Goal: Information Seeking & Learning: Learn about a topic

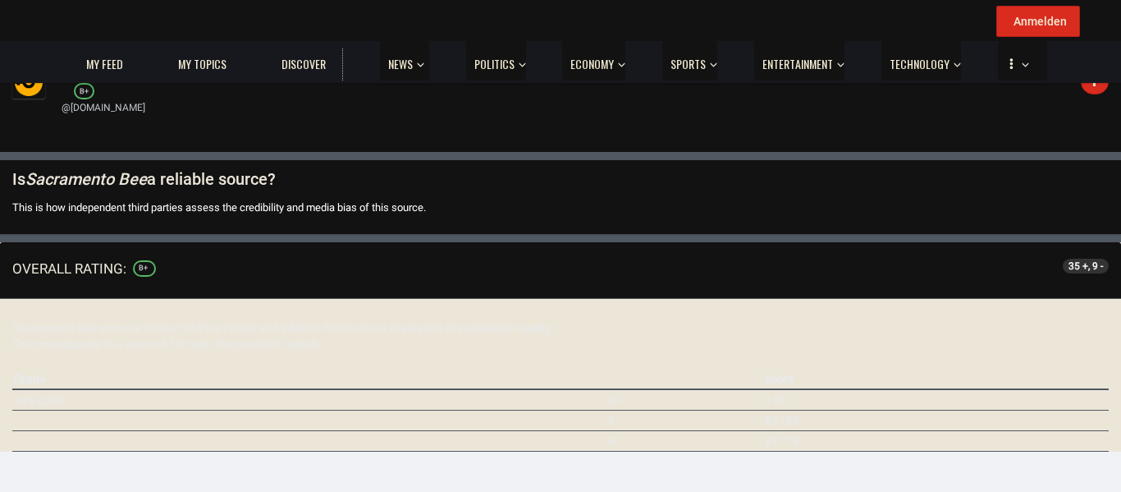
click at [0, 0] on input "text" at bounding box center [0, 0] width 0 height 0
type input "********"
click at [0, 0] on div "Source" at bounding box center [0, 0] width 0 height 0
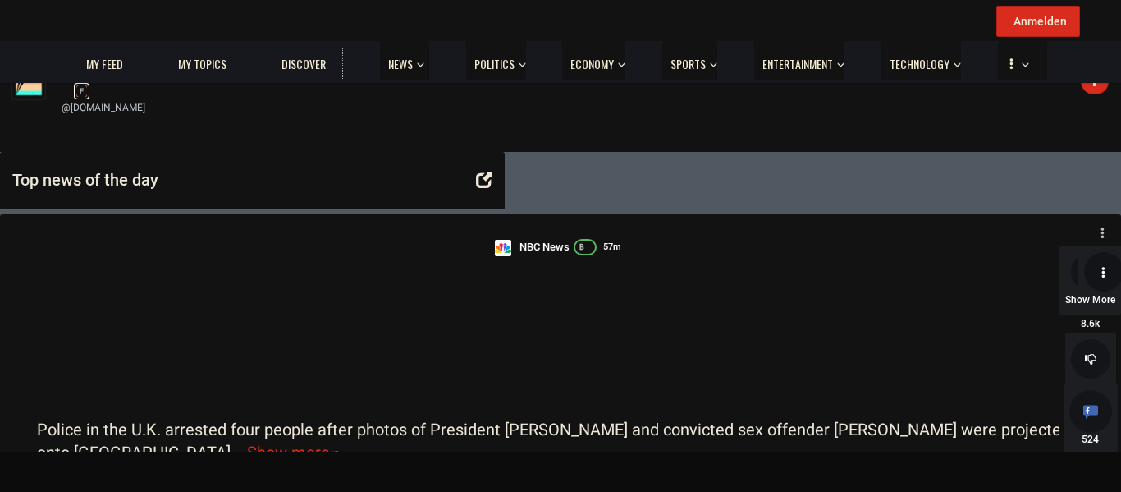
click at [84, 97] on div "Grade: F" at bounding box center [82, 91] width 4 height 11
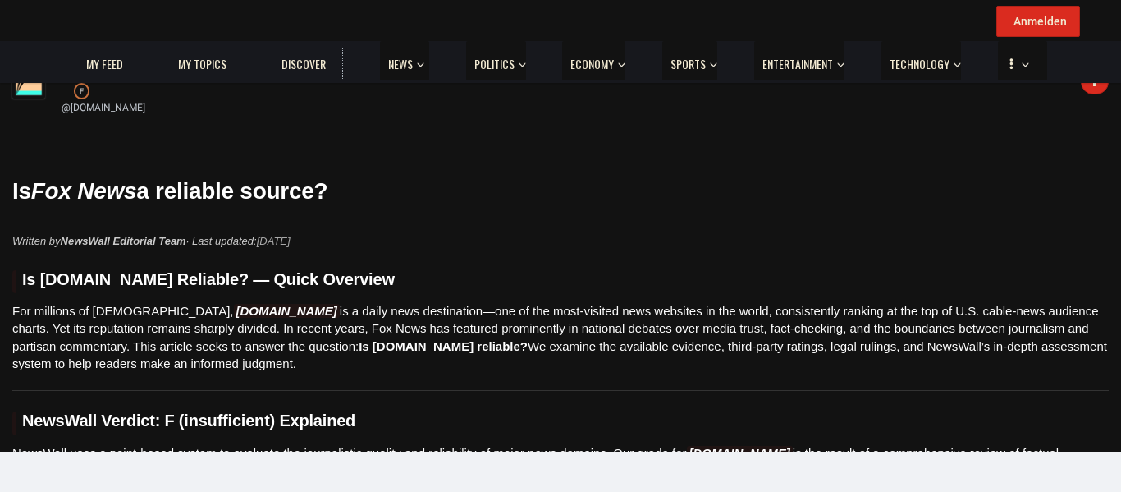
scroll to position [2400, 0]
click at [0, 0] on input "text" at bounding box center [0, 0] width 0 height 0
type input "**********"
click at [0, 0] on div "Source" at bounding box center [0, 0] width 0 height 0
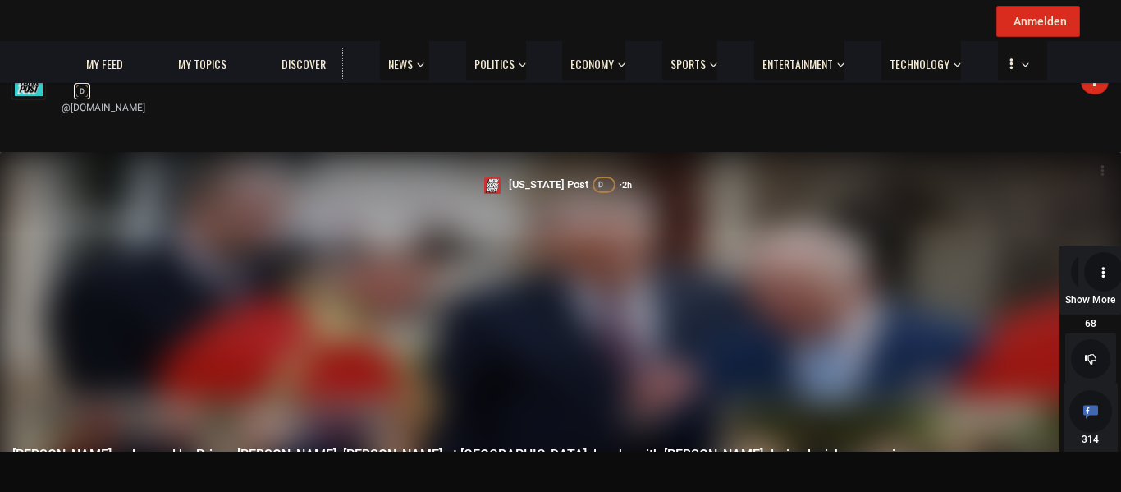
click at [0, 0] on span "Grade:" at bounding box center [0, 0] width 0 height 0
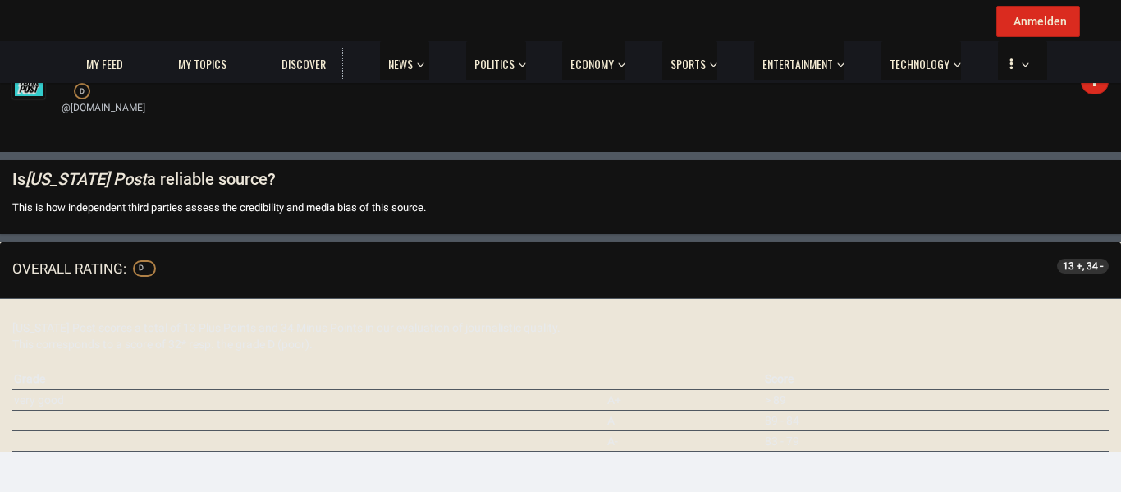
scroll to position [444, 0]
click at [0, 0] on input "text" at bounding box center [0, 0] width 0 height 0
type input "**********"
click at [0, 0] on div "Source" at bounding box center [0, 0] width 0 height 0
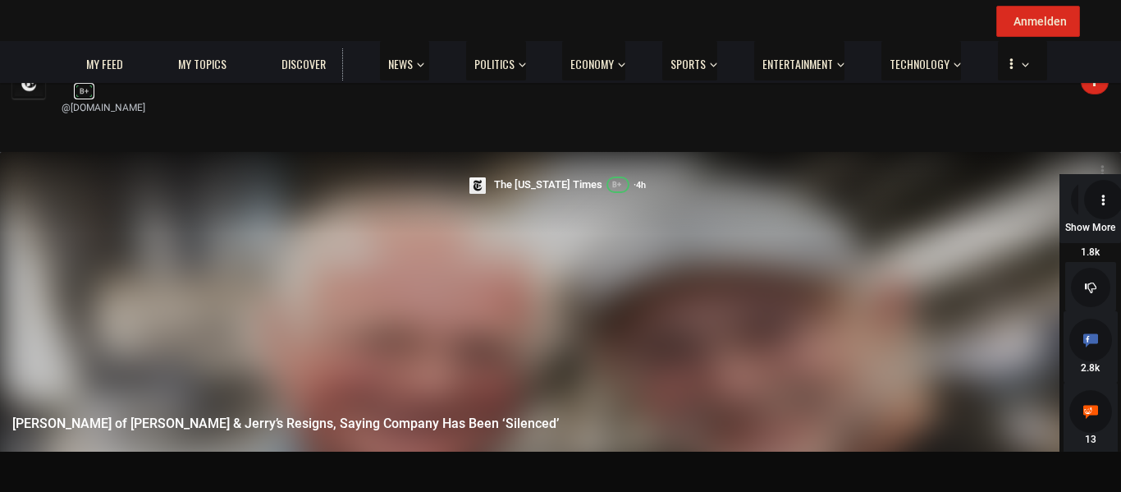
click at [0, 0] on span "Grade:" at bounding box center [0, 0] width 0 height 0
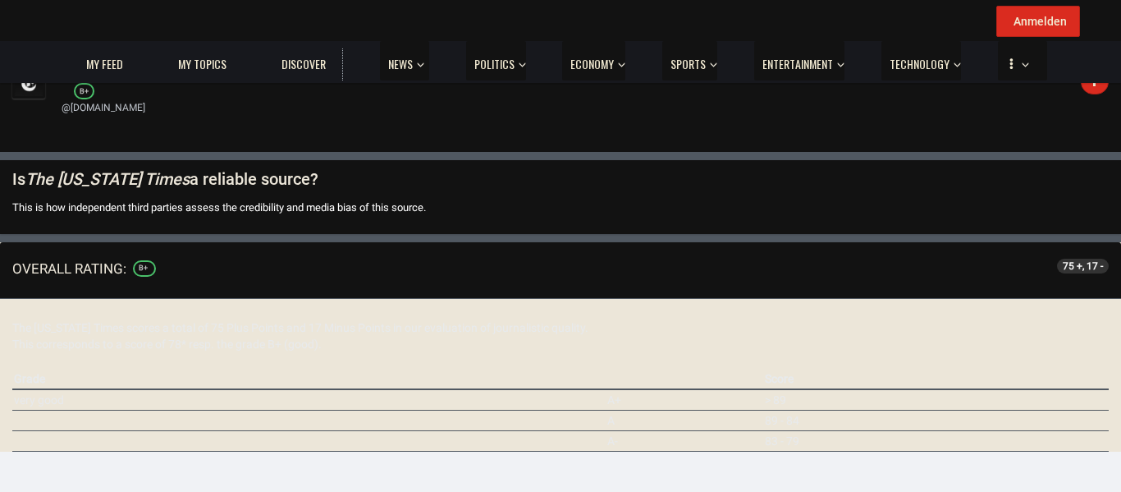
scroll to position [203, 0]
click at [0, 0] on input "text" at bounding box center [0, 0] width 0 height 0
type input "*"
type input "***"
click at [0, 0] on div "BBC" at bounding box center [0, 0] width 0 height 0
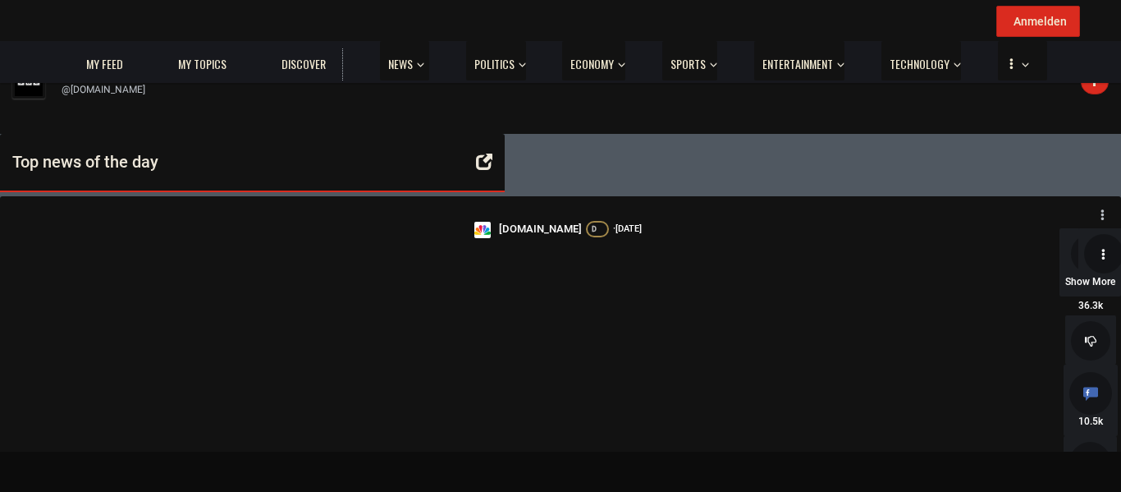
click at [0, 0] on span "20 results are available, use up and down arrow keys to navigate. bbc" at bounding box center [0, 0] width 0 height 0
click at [0, 0] on input "text" at bounding box center [0, 0] width 0 height 0
click at [330, 83] on h1 "BBC" at bounding box center [565, 74] width 1006 height 17
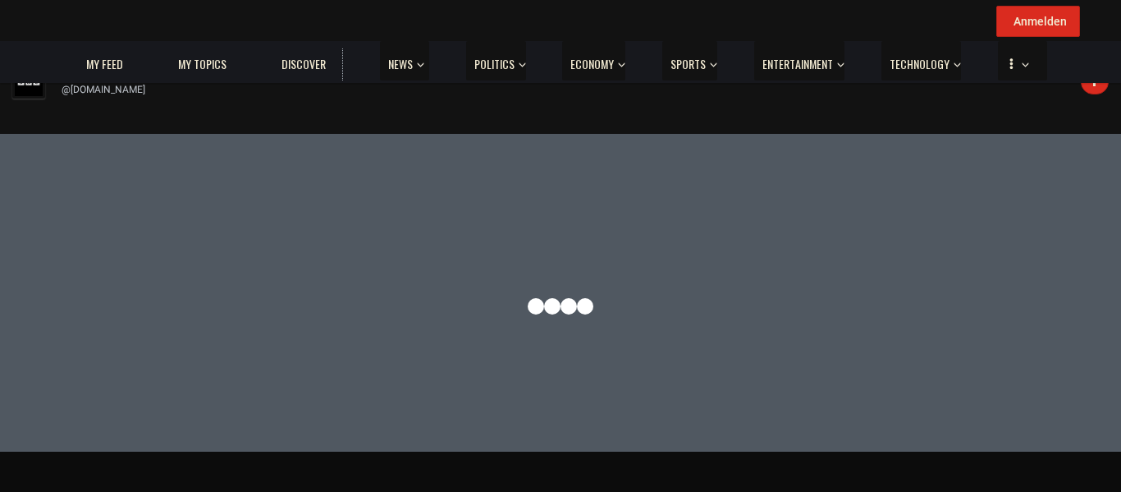
click at [0, 0] on input "text" at bounding box center [0, 0] width 0 height 0
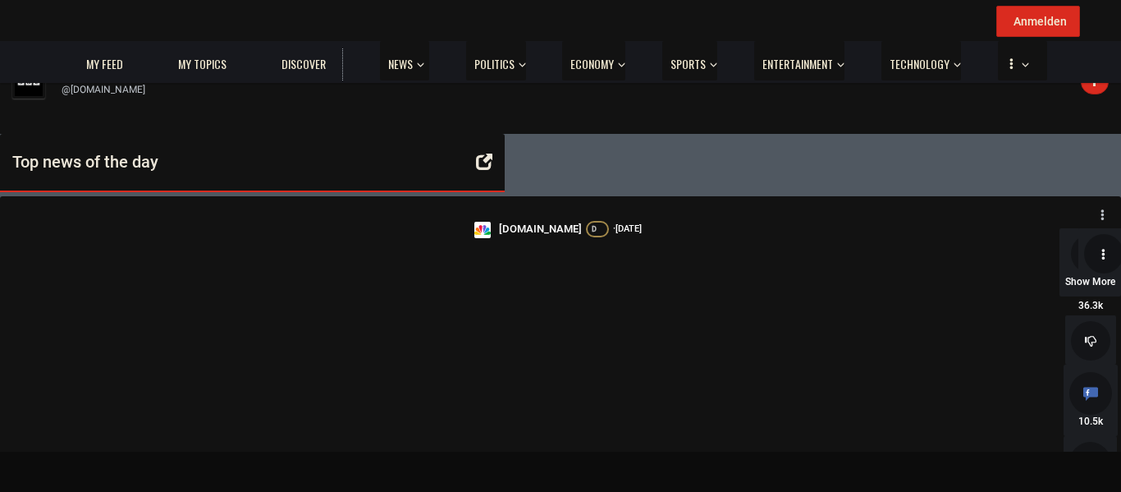
scroll to position [259, 0]
click at [0, 0] on input "text" at bounding box center [0, 0] width 0 height 0
type input "*"
type input "***"
